Goal: Information Seeking & Learning: Learn about a topic

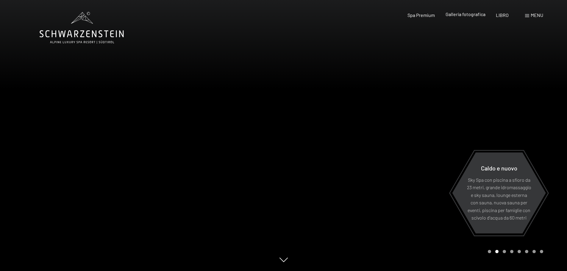
click at [467, 14] on font "Galleria fotografica" at bounding box center [466, 14] width 40 height 6
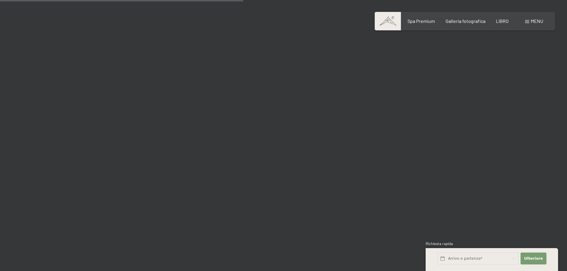
scroll to position [3274, 0]
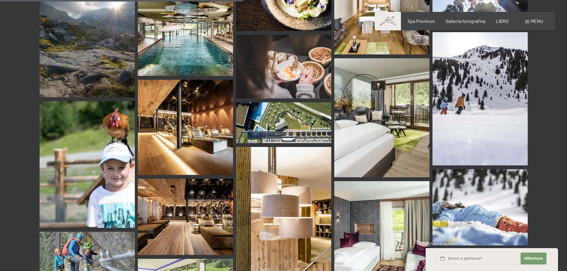
click at [193, 39] on img at bounding box center [185, 38] width 95 height 76
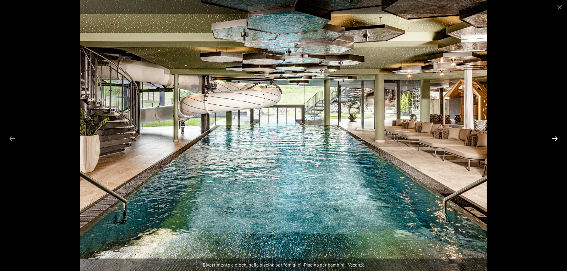
click at [552, 136] on button "Diapositiva successiva" at bounding box center [555, 139] width 13 height 12
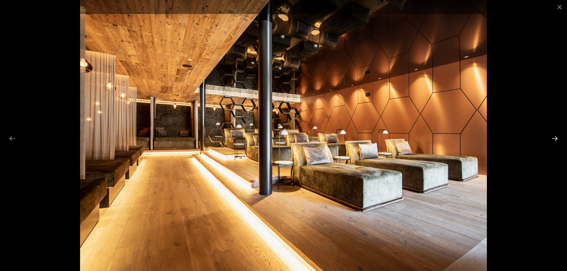
click at [551, 138] on button "Diapositiva successiva" at bounding box center [555, 139] width 13 height 12
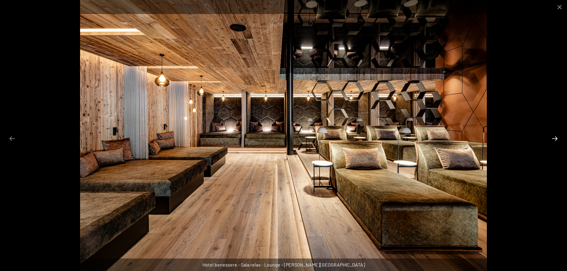
click at [551, 138] on button "Diapositiva successiva" at bounding box center [555, 139] width 13 height 12
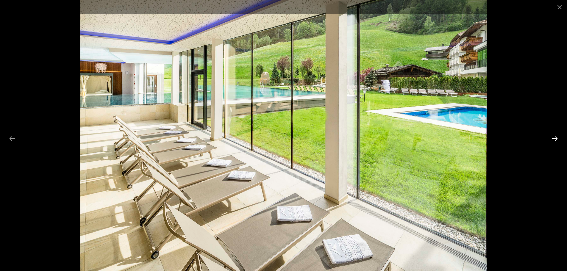
click at [551, 138] on button "Diapositiva successiva" at bounding box center [555, 139] width 13 height 12
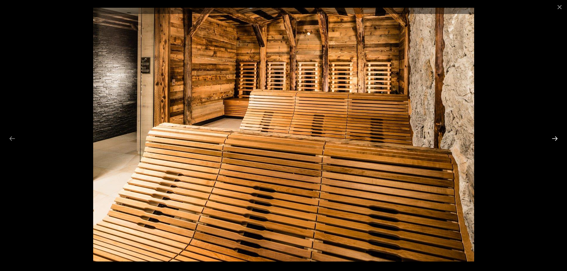
click at [551, 138] on button "Diapositiva successiva" at bounding box center [555, 139] width 13 height 12
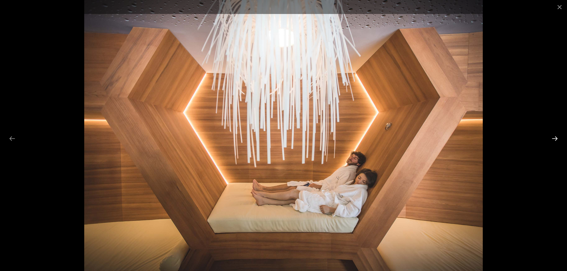
click at [551, 138] on button "Diapositiva successiva" at bounding box center [555, 139] width 13 height 12
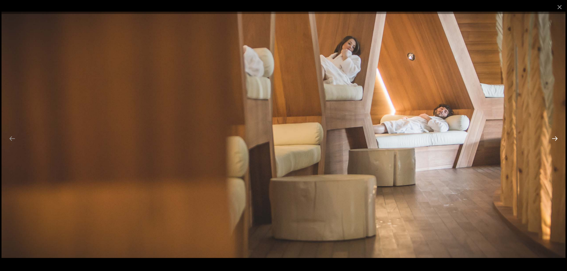
click at [551, 138] on button "Diapositiva successiva" at bounding box center [555, 139] width 13 height 12
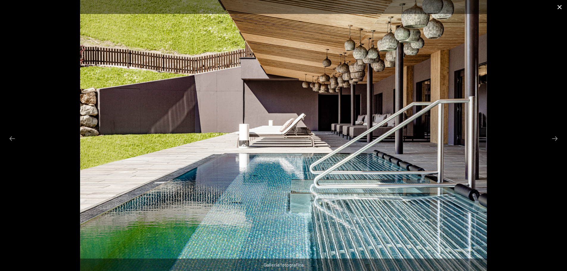
click at [560, 7] on button "Chiudi galleria" at bounding box center [559, 7] width 15 height 14
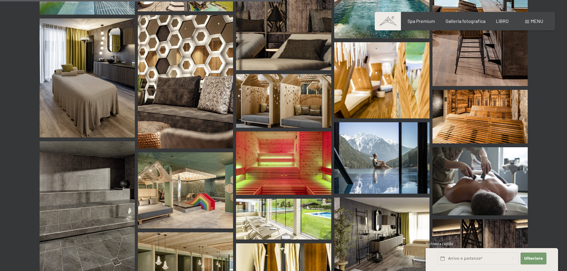
scroll to position [3810, 0]
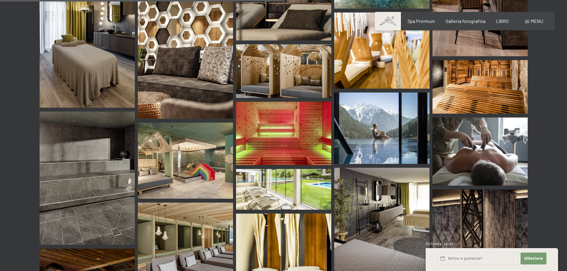
click at [204, 165] on img at bounding box center [185, 161] width 95 height 76
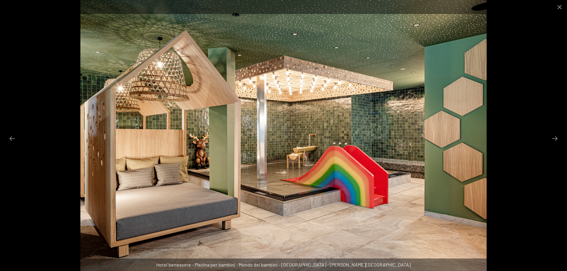
scroll to position [3840, 0]
click at [558, 7] on button "Chiudi galleria" at bounding box center [559, 7] width 15 height 14
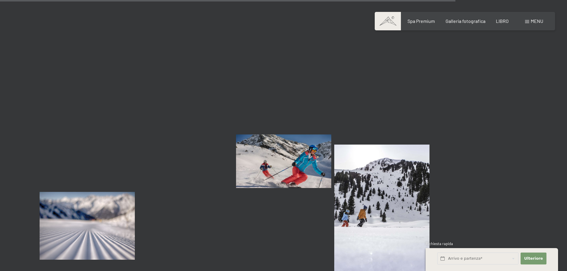
scroll to position [6132, 0]
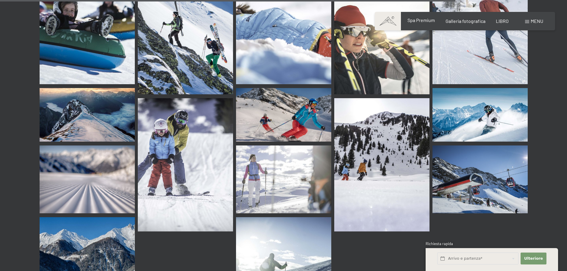
click at [417, 21] on font "Spa Premium" at bounding box center [421, 20] width 27 height 6
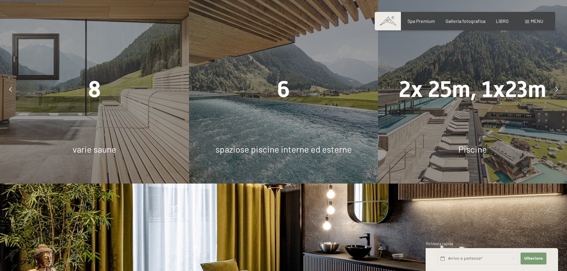
scroll to position [447, 0]
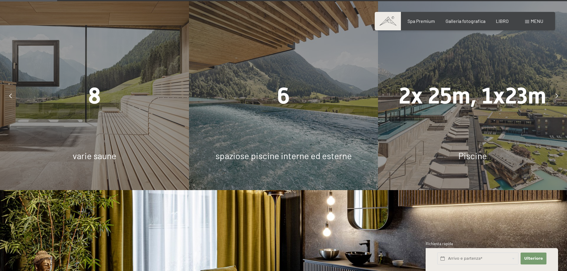
click at [270, 140] on div "6 spaziose piscine interne ed esterne" at bounding box center [283, 95] width 189 height 189
click at [278, 96] on font "6" at bounding box center [283, 96] width 13 height 26
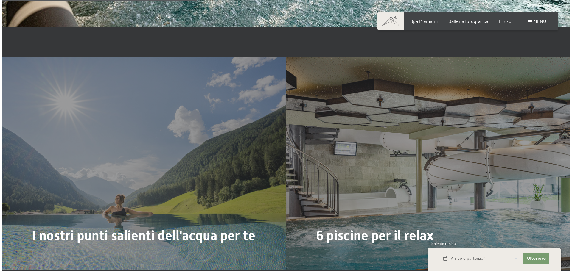
scroll to position [1518, 0]
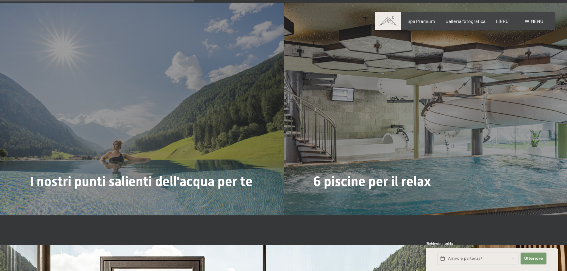
click at [358, 199] on font "Maggiori informazioni su questo" at bounding box center [354, 202] width 76 height 6
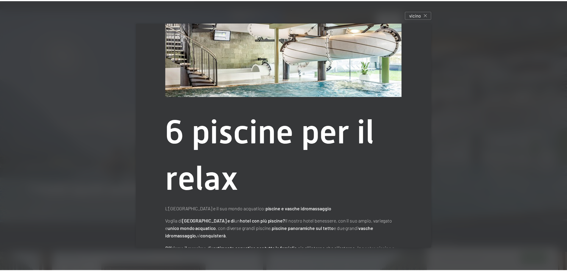
scroll to position [0, 0]
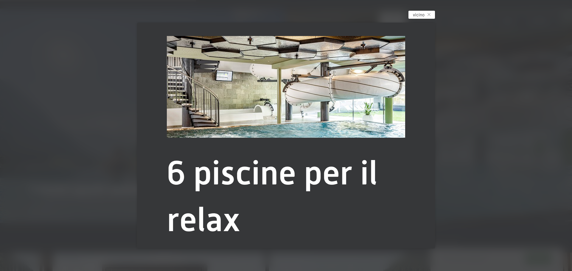
click at [419, 16] on font "vicino" at bounding box center [419, 14] width 12 height 5
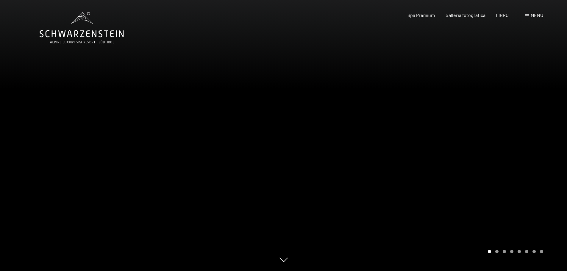
click at [84, 33] on icon at bounding box center [82, 28] width 84 height 32
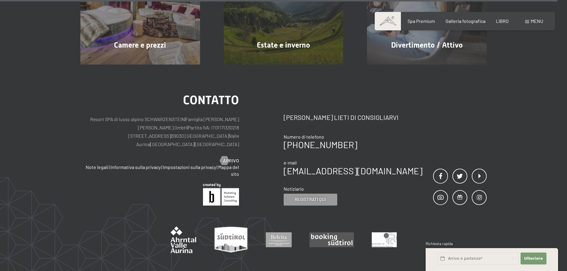
scroll to position [3007, 0]
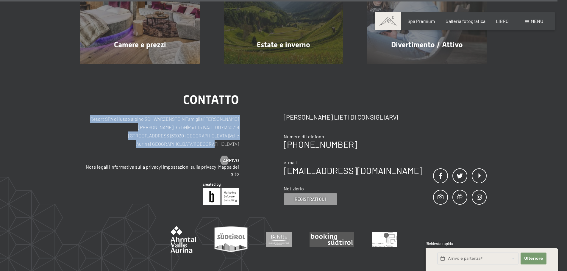
drag, startPoint x: 99, startPoint y: 96, endPoint x: 242, endPoint y: 112, distance: 143.8
click at [242, 112] on div "contatto Resort SPA di lusso alpino SCHWARZENSTEIN | Famiglia Zimmerhofer Otmar…" at bounding box center [181, 149] width 203 height 111
copy p "Resort SPA di lusso alpino SCHWARZENSTEIN | Famiglia Zimmerhofer Otmar Zimmerho…"
